Goal: Task Accomplishment & Management: Use online tool/utility

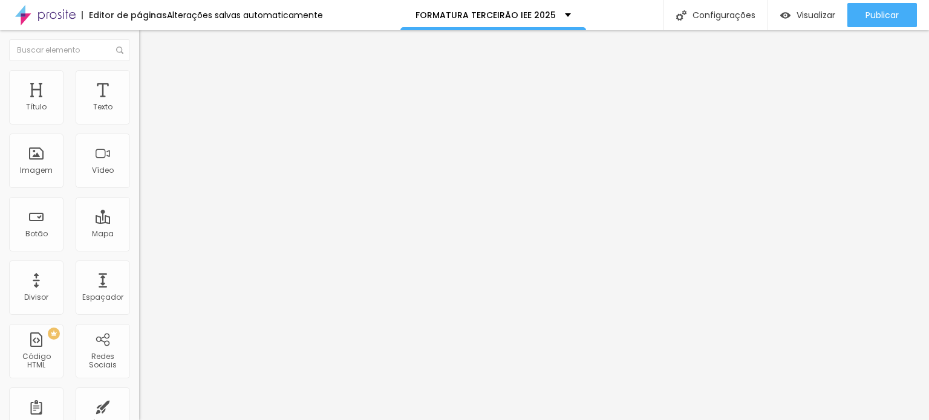
click at [150, 82] on span "Estilo" at bounding box center [159, 78] width 19 height 10
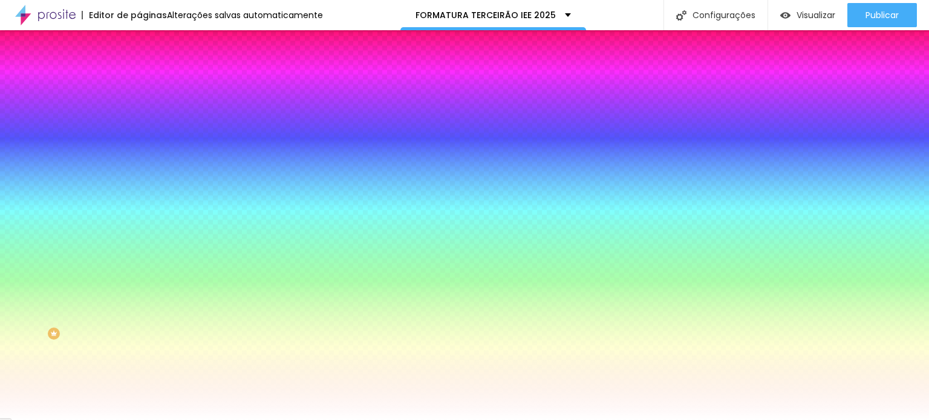
click at [139, 73] on ul "Conteúdo Estilo Avançado" at bounding box center [208, 76] width 139 height 36
click at [139, 82] on li "Avançado" at bounding box center [208, 88] width 139 height 12
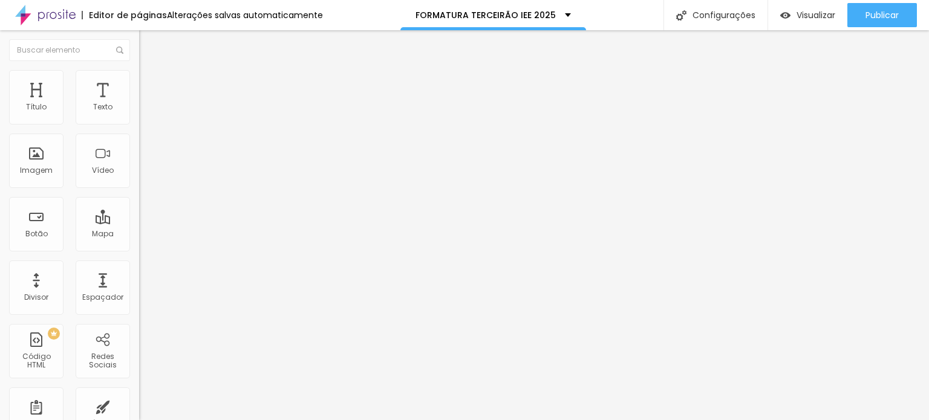
click at [150, 86] on span "Avançado" at bounding box center [170, 90] width 40 height 10
click at [139, 82] on li "Avançado" at bounding box center [208, 88] width 139 height 12
click at [139, 89] on li "Avançado" at bounding box center [208, 88] width 139 height 12
click at [139, 82] on li "Avançado" at bounding box center [208, 88] width 139 height 12
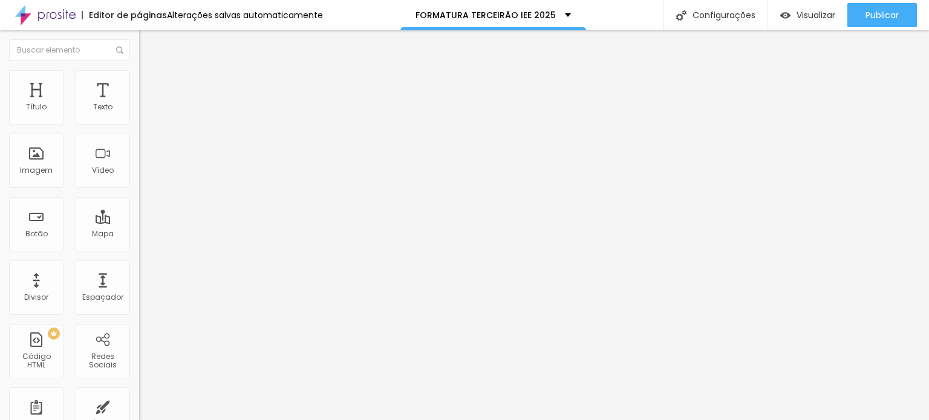
click at [139, 82] on li "Avançado" at bounding box center [208, 88] width 139 height 12
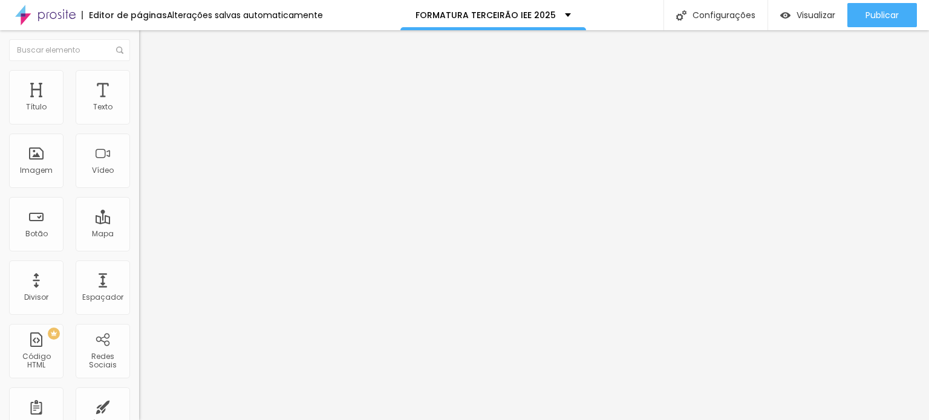
click at [150, 88] on span "Avançado" at bounding box center [170, 90] width 40 height 10
click at [150, 85] on span "Avançado" at bounding box center [170, 90] width 40 height 10
click at [150, 89] on span "Avançado" at bounding box center [170, 90] width 40 height 10
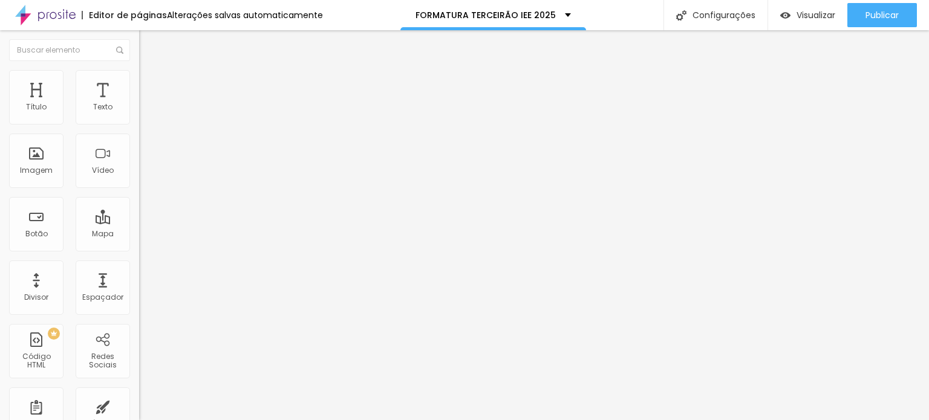
click at [150, 87] on span "Avançado" at bounding box center [170, 90] width 40 height 10
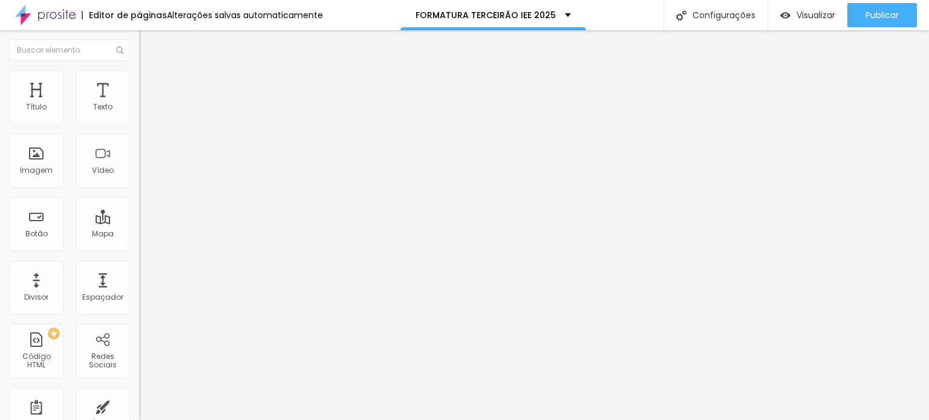
click at [139, 94] on li "Avançado" at bounding box center [208, 88] width 139 height 12
click at [139, 82] on li "Avançado" at bounding box center [208, 88] width 139 height 12
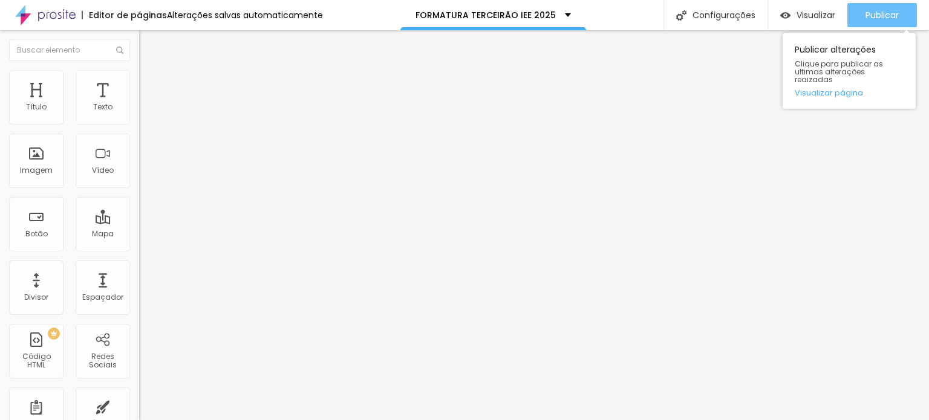
click at [876, 14] on span "Publicar" at bounding box center [881, 15] width 33 height 10
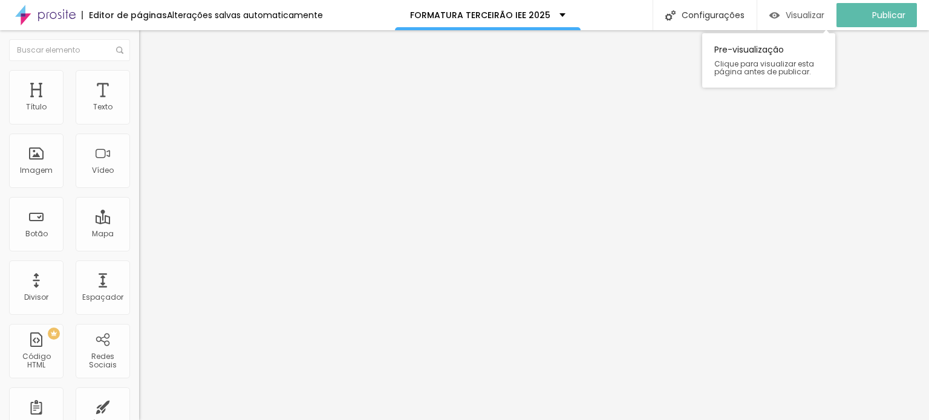
click at [791, 8] on div "Visualizar" at bounding box center [796, 15] width 55 height 24
click at [781, 11] on img "button" at bounding box center [785, 15] width 10 height 10
